Goal: Task Accomplishment & Management: Complete application form

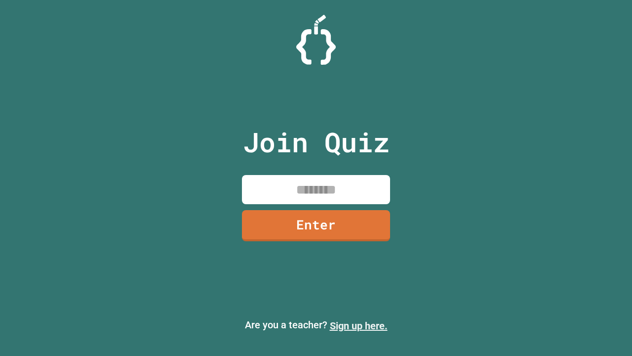
click at [359, 325] on link "Sign up here." at bounding box center [359, 326] width 58 height 12
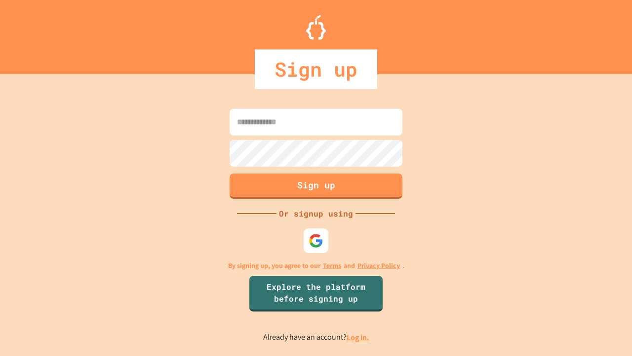
click at [359, 337] on link "Log in." at bounding box center [358, 337] width 23 height 10
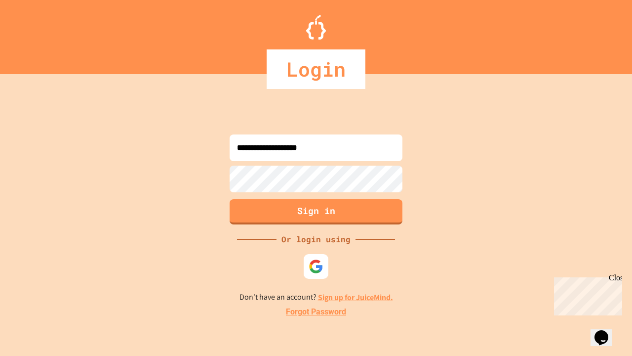
type input "**********"
